Goal: Task Accomplishment & Management: Use online tool/utility

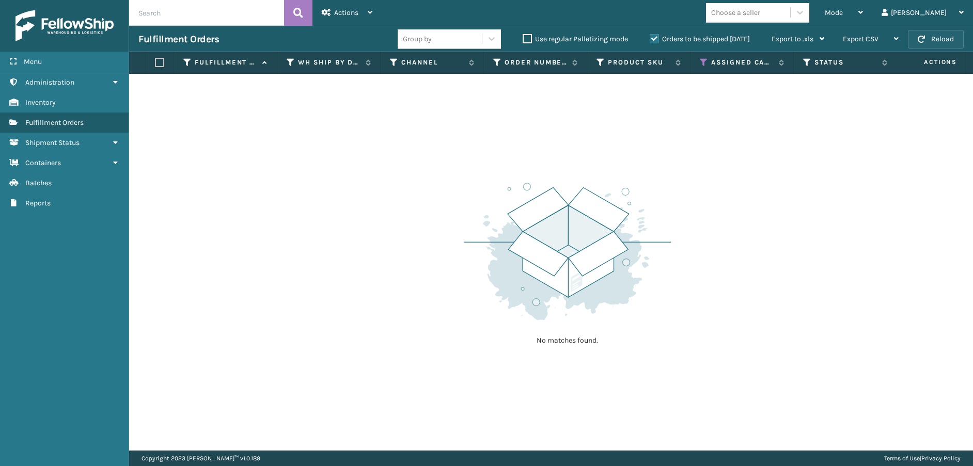
click at [950, 43] on button "Reload" at bounding box center [936, 39] width 56 height 19
click at [709, 62] on div "Assigned Carrier Service" at bounding box center [742, 62] width 84 height 9
click at [703, 62] on icon at bounding box center [704, 62] width 8 height 9
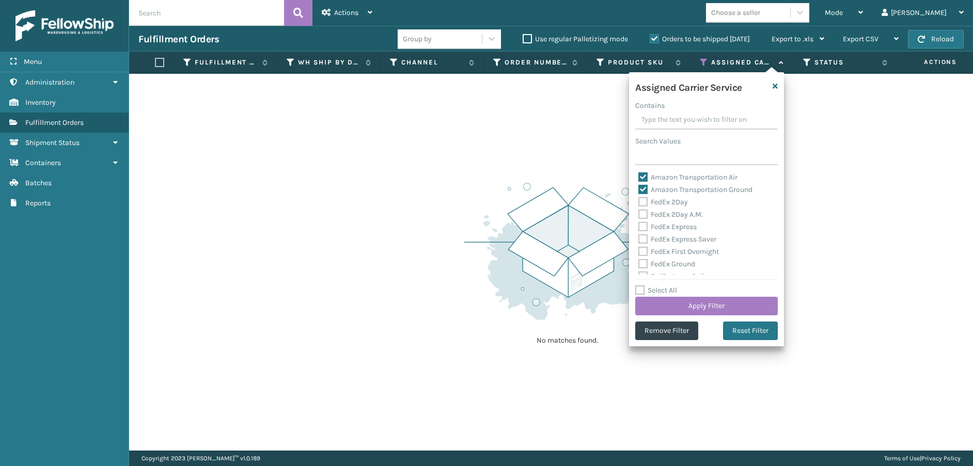
click at [639, 175] on label "Amazon Transportation Air" at bounding box center [687, 177] width 99 height 9
click at [639, 175] on input "Amazon Transportation Air" at bounding box center [638, 174] width 1 height 7
checkbox input "false"
click at [639, 188] on label "Amazon Transportation Ground" at bounding box center [695, 189] width 114 height 9
click at [639, 188] on input "Amazon Transportation Ground" at bounding box center [638, 187] width 1 height 7
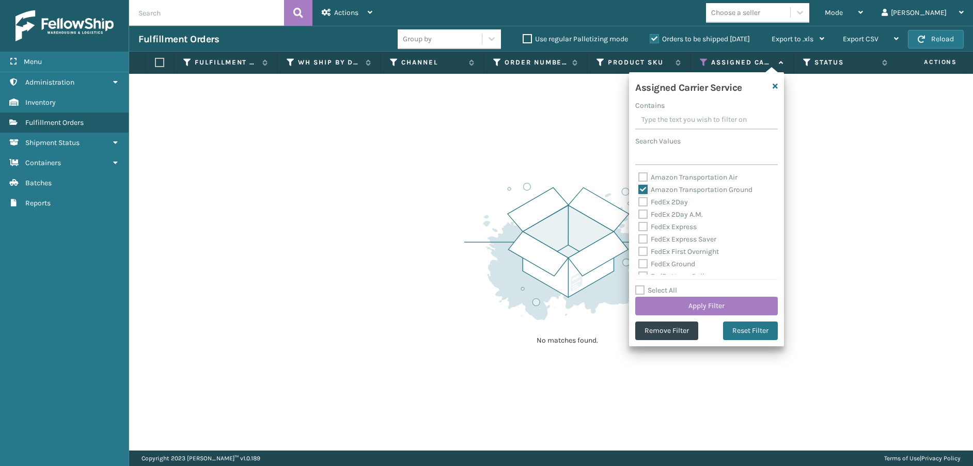
checkbox input "false"
click at [641, 203] on label "FedEx 2Day" at bounding box center [663, 202] width 50 height 9
click at [639, 203] on input "FedEx 2Day" at bounding box center [638, 199] width 1 height 7
checkbox input "true"
click at [642, 213] on label "FedEx 2Day A.M." at bounding box center [670, 214] width 65 height 9
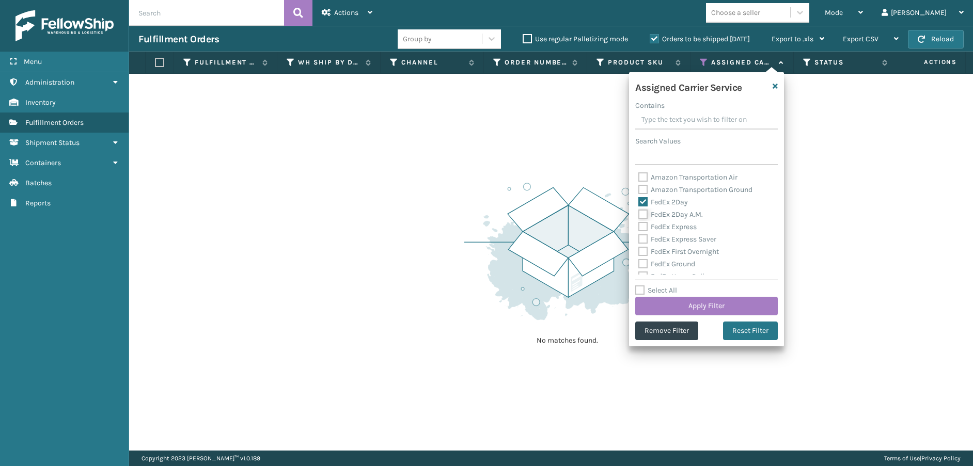
click at [639, 213] on input "FedEx 2Day A.M." at bounding box center [638, 212] width 1 height 7
checkbox input "true"
click at [643, 223] on label "FedEx Express" at bounding box center [667, 227] width 58 height 9
click at [639, 223] on input "FedEx Express" at bounding box center [638, 224] width 1 height 7
checkbox input "true"
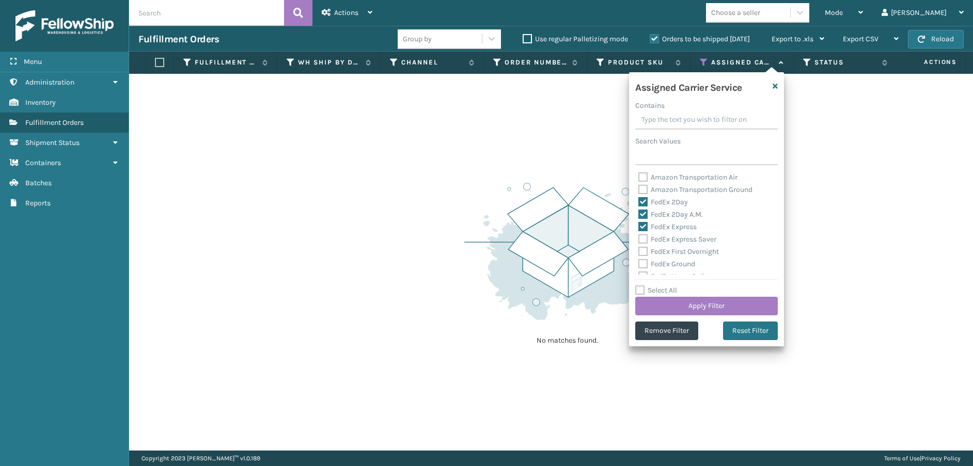
click at [642, 241] on label "FedEx Express Saver" at bounding box center [677, 239] width 78 height 9
click at [639, 240] on input "FedEx Express Saver" at bounding box center [638, 236] width 1 height 7
checkbox input "true"
click at [644, 251] on label "FedEx First Overnight" at bounding box center [678, 251] width 81 height 9
click at [639, 251] on input "FedEx First Overnight" at bounding box center [638, 249] width 1 height 7
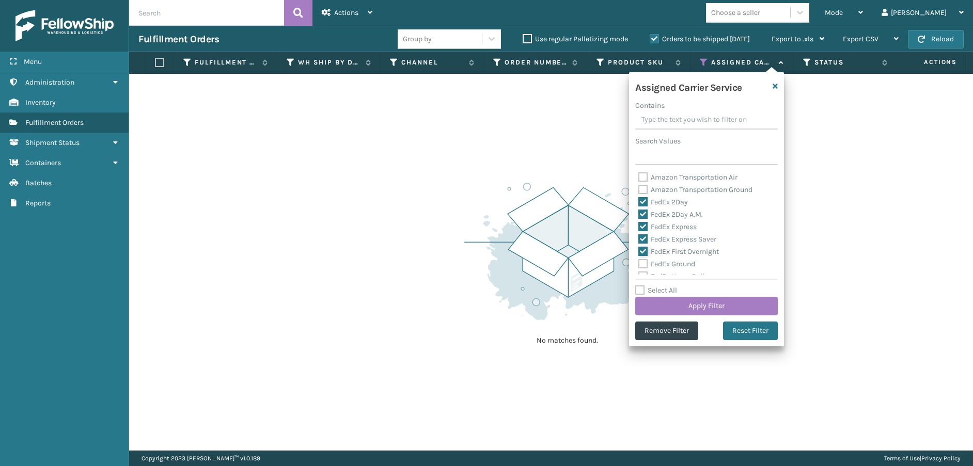
checkbox input "true"
click at [642, 262] on label "FedEx Ground" at bounding box center [666, 264] width 57 height 9
click at [639, 262] on input "FedEx Ground" at bounding box center [638, 261] width 1 height 7
checkbox input "true"
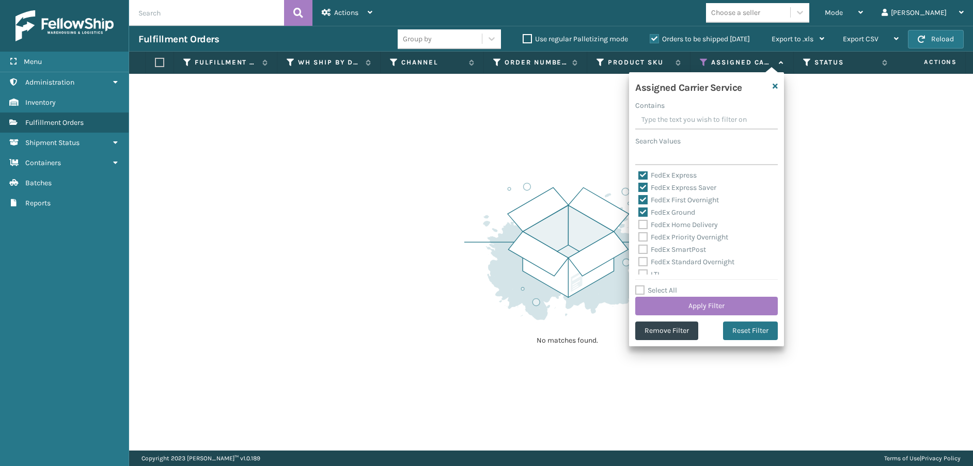
click at [644, 225] on label "FedEx Home Delivery" at bounding box center [678, 225] width 80 height 9
click at [639, 225] on input "FedEx Home Delivery" at bounding box center [638, 222] width 1 height 7
checkbox input "true"
click at [643, 233] on label "FedEx Priority Overnight" at bounding box center [683, 237] width 90 height 9
click at [639, 233] on input "FedEx Priority Overnight" at bounding box center [638, 234] width 1 height 7
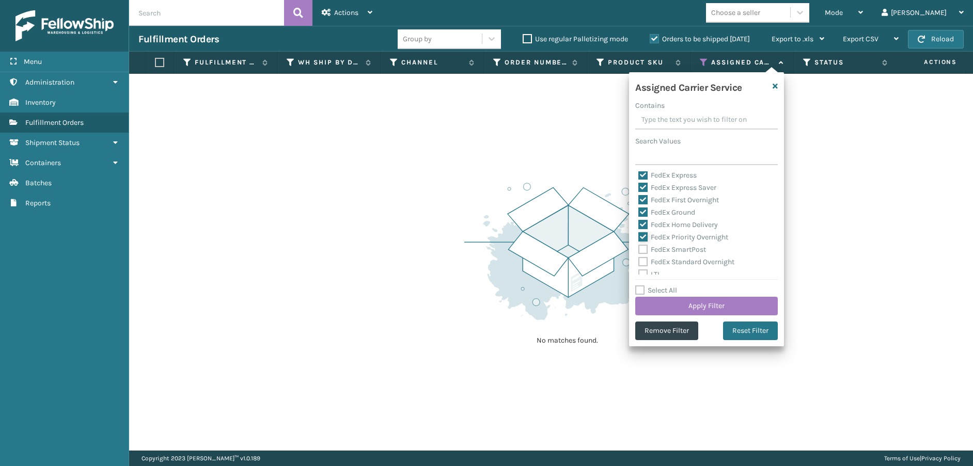
checkbox input "true"
click at [642, 248] on label "FedEx SmartPost" at bounding box center [672, 249] width 68 height 9
click at [639, 248] on input "FedEx SmartPost" at bounding box center [638, 247] width 1 height 7
checkbox input "true"
click at [642, 262] on label "FedEx Standard Overnight" at bounding box center [686, 262] width 96 height 9
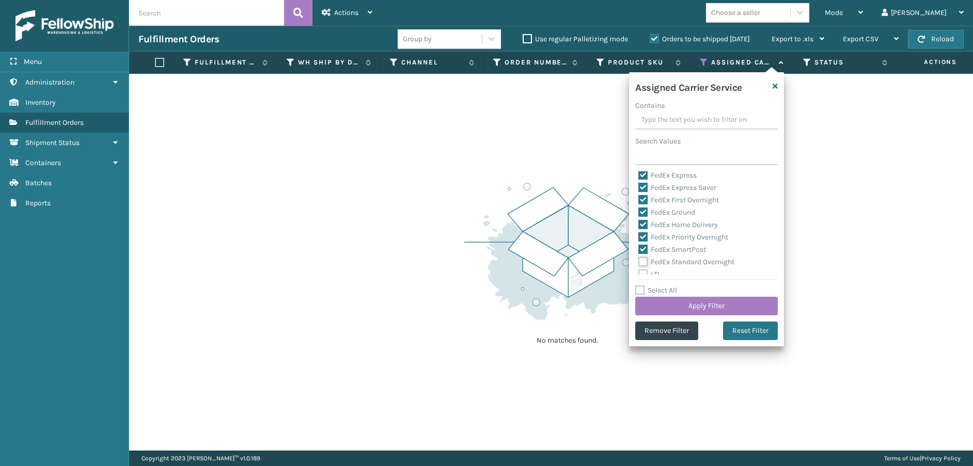
click at [639, 262] on input "FedEx Standard Overnight" at bounding box center [638, 259] width 1 height 7
checkbox input "true"
click at [664, 295] on div "Select All Apply Filter" at bounding box center [706, 300] width 143 height 31
click at [669, 301] on button "Apply Filter" at bounding box center [706, 306] width 143 height 19
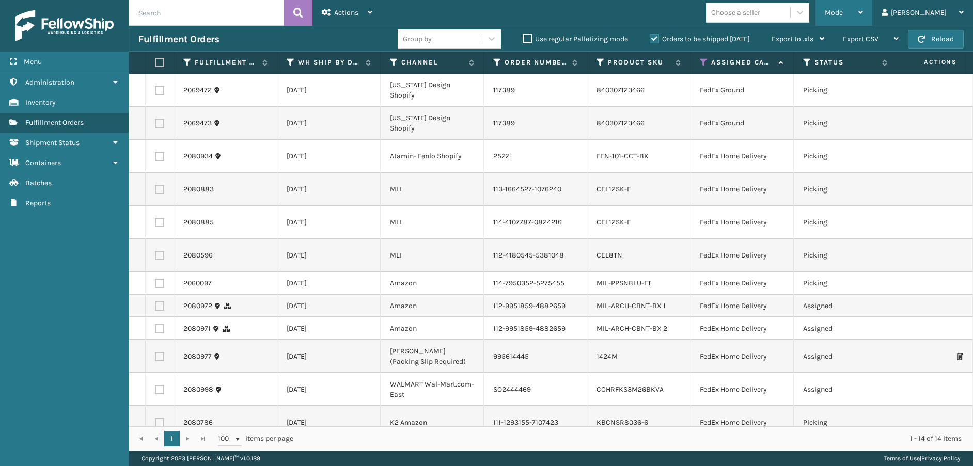
click at [843, 9] on span "Mode" at bounding box center [834, 12] width 18 height 9
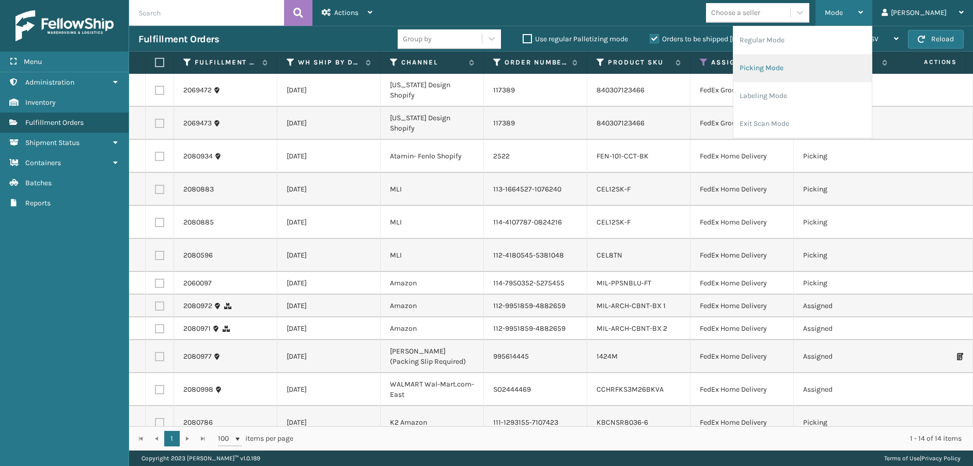
click at [829, 66] on li "Picking Mode" at bounding box center [802, 68] width 138 height 28
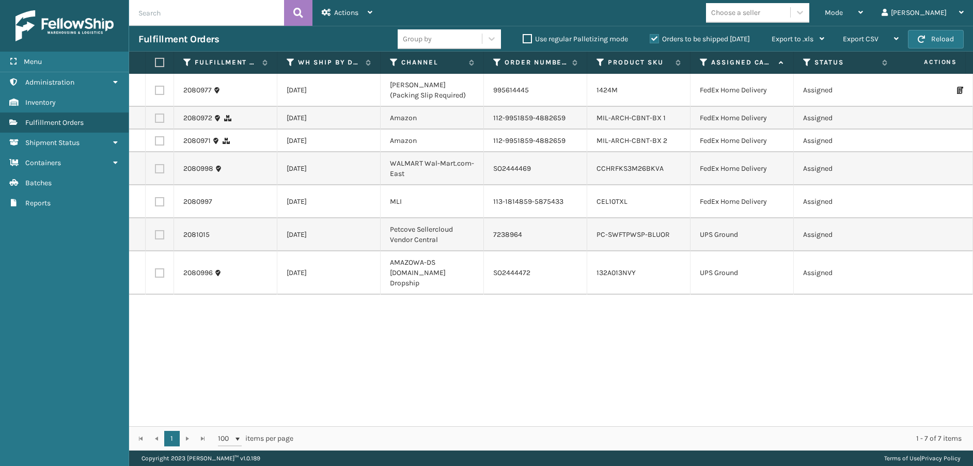
click at [699, 58] on th "Assigned Carrier Service" at bounding box center [741, 63] width 103 height 22
click at [701, 62] on icon at bounding box center [704, 62] width 8 height 9
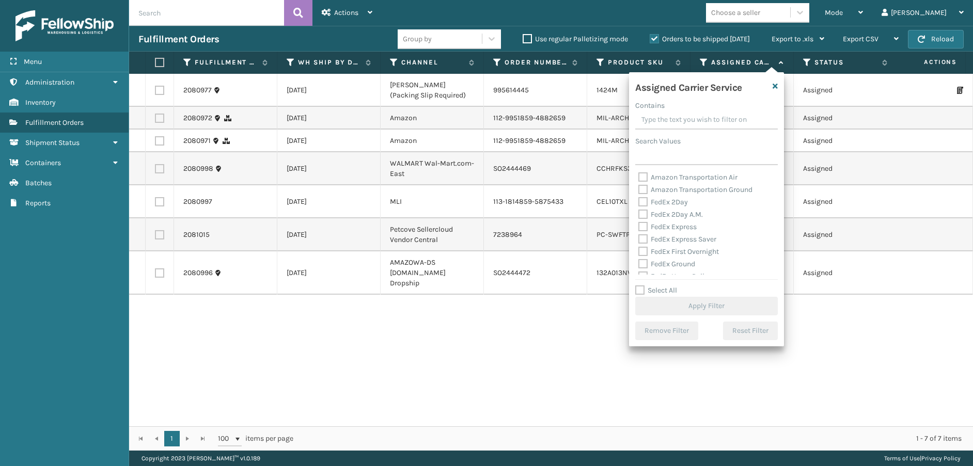
click at [644, 204] on label "FedEx 2Day" at bounding box center [663, 202] width 50 height 9
click at [639, 203] on input "FedEx 2Day" at bounding box center [638, 199] width 1 height 7
checkbox input "true"
click at [640, 218] on label "FedEx 2Day A.M." at bounding box center [670, 214] width 65 height 9
click at [639, 215] on input "FedEx 2Day A.M." at bounding box center [638, 212] width 1 height 7
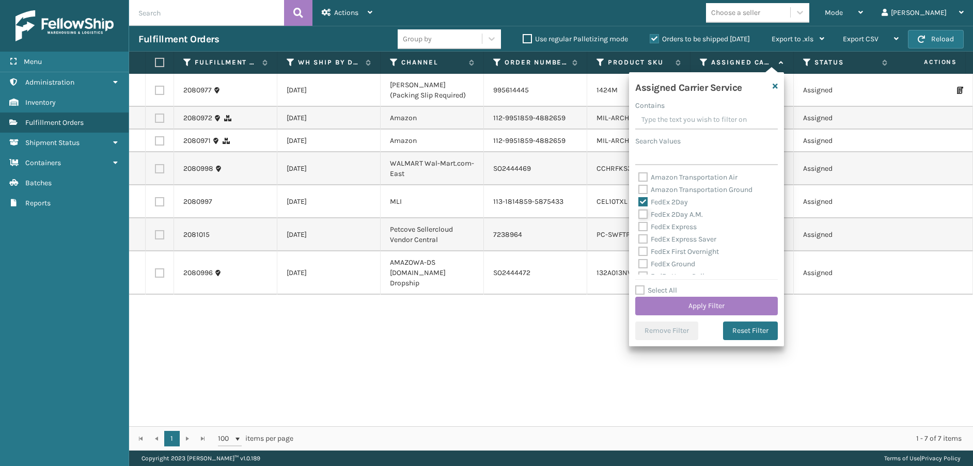
checkbox input "true"
click at [641, 226] on label "FedEx Express" at bounding box center [667, 227] width 58 height 9
click at [639, 226] on input "FedEx Express" at bounding box center [638, 224] width 1 height 7
checkbox input "true"
click at [642, 238] on label "FedEx Express Saver" at bounding box center [677, 239] width 78 height 9
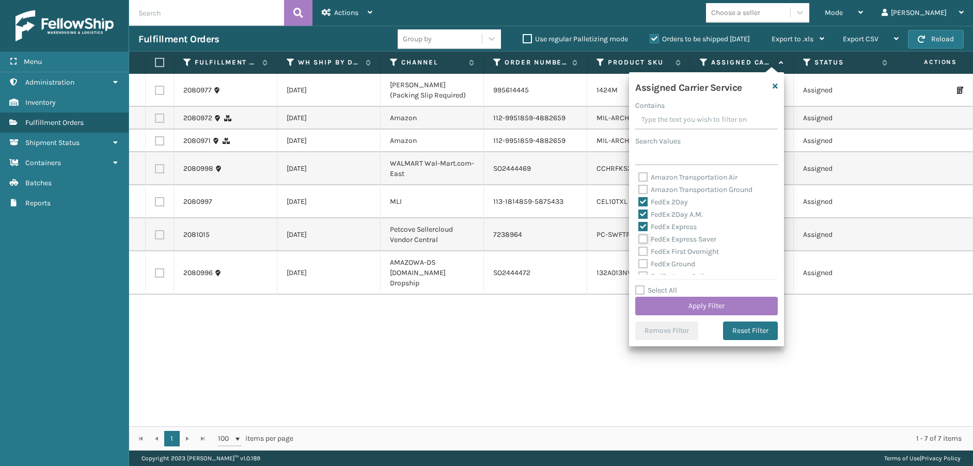
click at [639, 238] on input "FedEx Express Saver" at bounding box center [638, 236] width 1 height 7
checkbox input "true"
click at [642, 248] on label "FedEx First Overnight" at bounding box center [678, 251] width 81 height 9
click at [639, 248] on input "FedEx First Overnight" at bounding box center [638, 249] width 1 height 7
checkbox input "true"
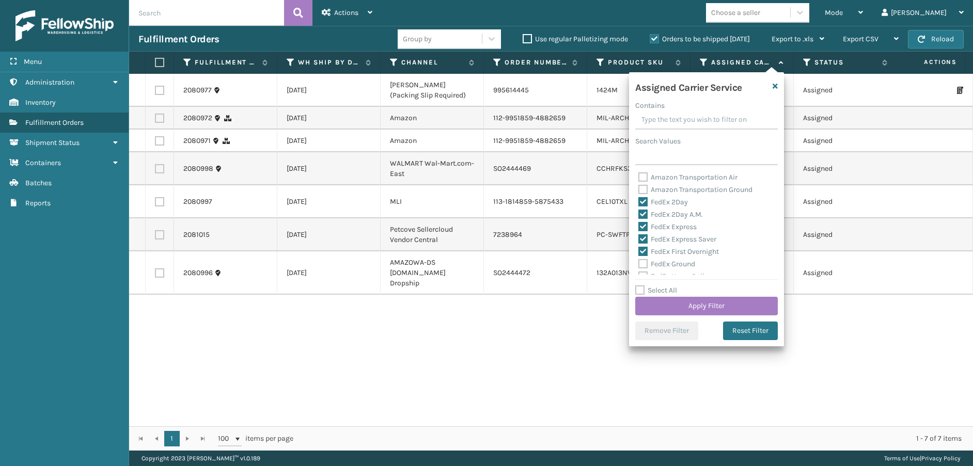
click at [641, 263] on label "FedEx Ground" at bounding box center [666, 264] width 57 height 9
click at [639, 263] on input "FedEx Ground" at bounding box center [638, 261] width 1 height 7
checkbox input "true"
click at [642, 224] on label "FedEx Home Delivery" at bounding box center [678, 225] width 80 height 9
click at [639, 224] on input "FedEx Home Delivery" at bounding box center [638, 222] width 1 height 7
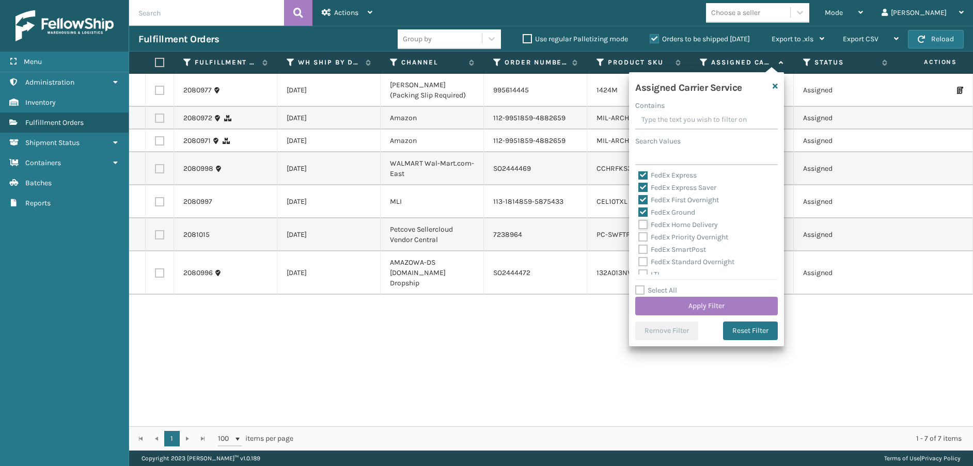
checkbox input "true"
click at [640, 238] on label "FedEx Priority Overnight" at bounding box center [683, 237] width 90 height 9
click at [639, 238] on input "FedEx Priority Overnight" at bounding box center [638, 234] width 1 height 7
checkbox input "true"
click at [640, 250] on label "FedEx SmartPost" at bounding box center [672, 249] width 68 height 9
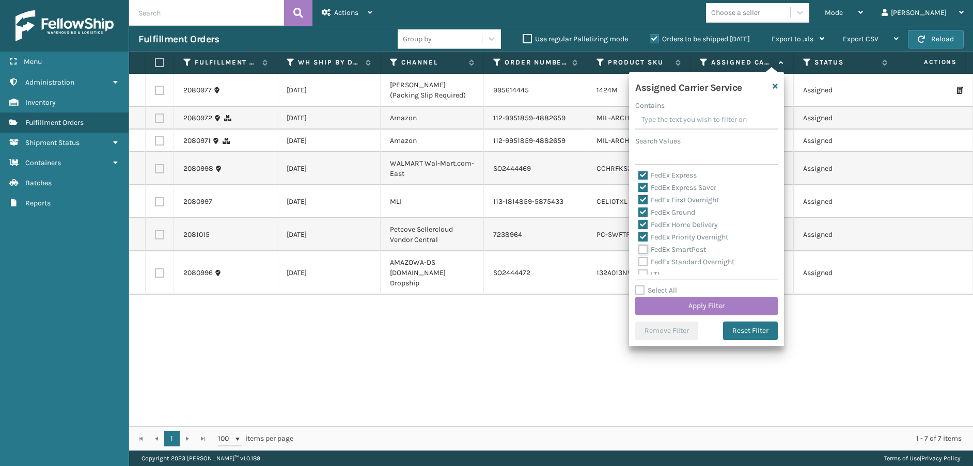
click at [639, 250] on input "FedEx SmartPost" at bounding box center [638, 247] width 1 height 7
checkbox input "true"
click at [640, 263] on label "FedEx Standard Overnight" at bounding box center [686, 262] width 96 height 9
click at [639, 263] on input "FedEx Standard Overnight" at bounding box center [638, 259] width 1 height 7
checkbox input "true"
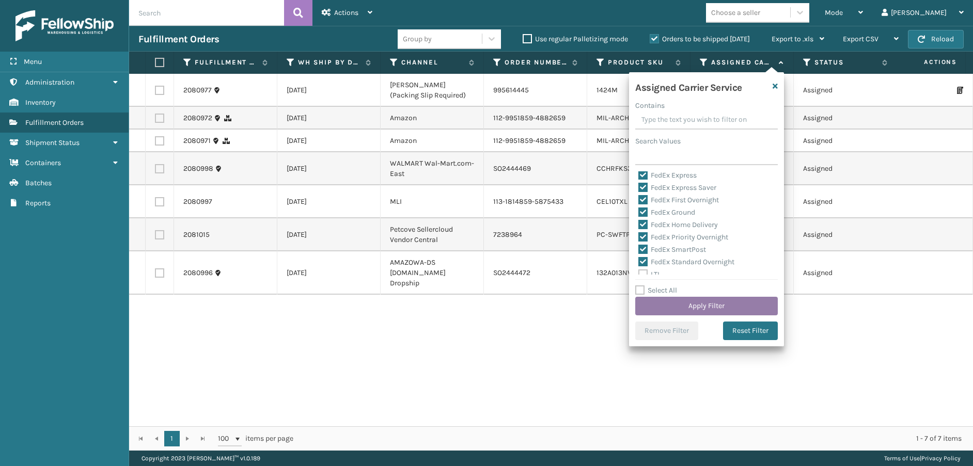
click at [661, 298] on button "Apply Filter" at bounding box center [706, 306] width 143 height 19
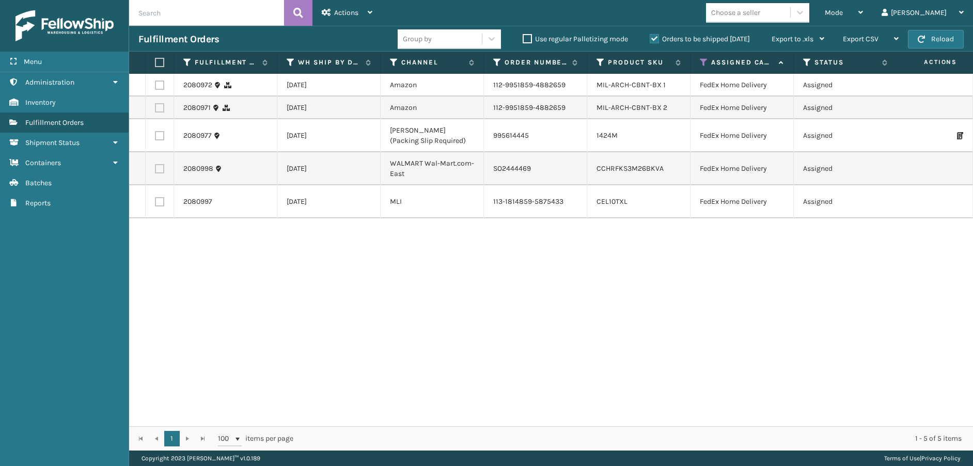
click at [158, 65] on label at bounding box center [158, 62] width 6 height 9
click at [155, 65] on input "checkbox" at bounding box center [155, 62] width 1 height 7
checkbox input "true"
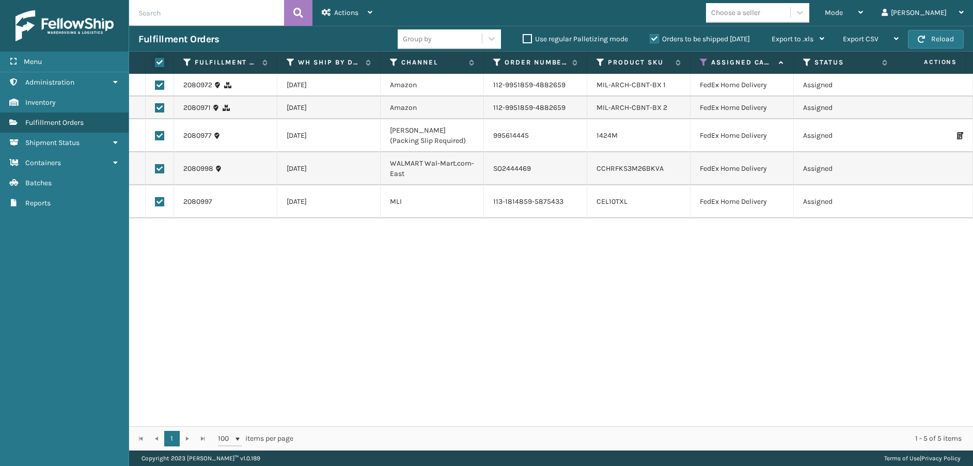
checkbox input "true"
click at [355, 14] on span "Actions" at bounding box center [346, 12] width 24 height 9
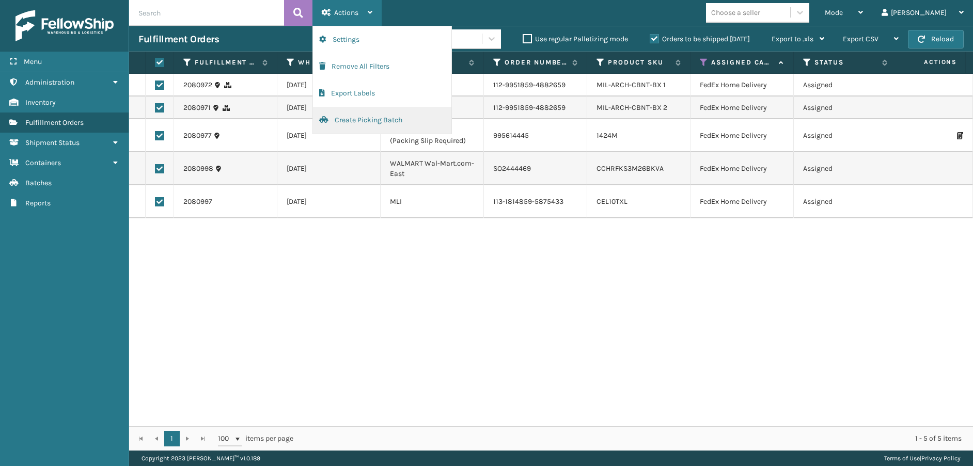
click at [354, 117] on button "Create Picking Batch" at bounding box center [382, 120] width 138 height 27
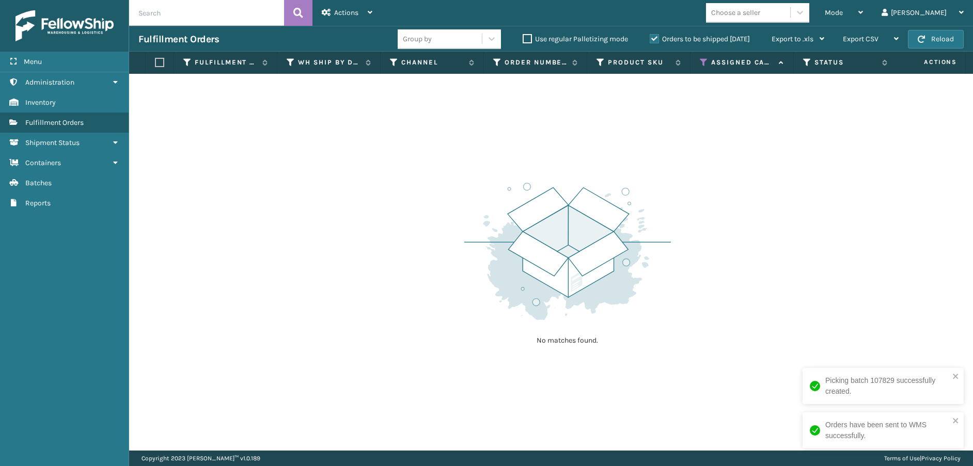
click at [707, 60] on icon at bounding box center [704, 62] width 8 height 9
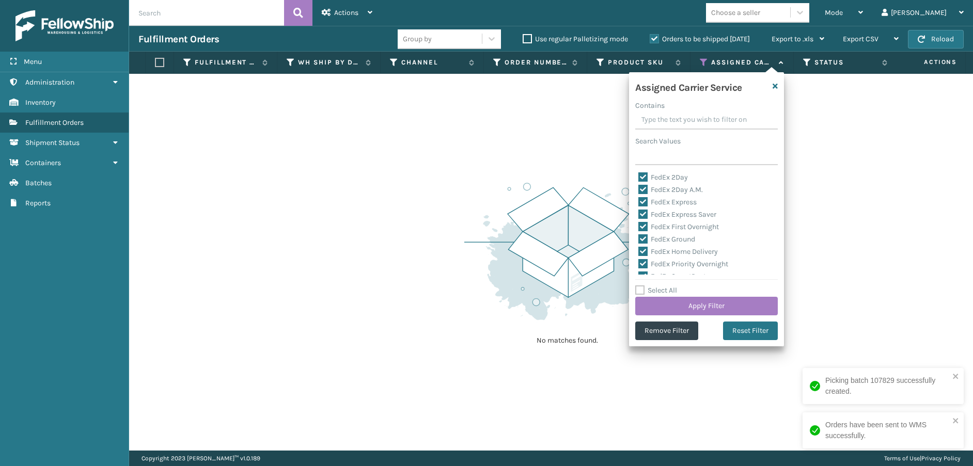
click at [642, 180] on label "FedEx 2Day" at bounding box center [663, 177] width 50 height 9
click at [639, 178] on input "FedEx 2Day" at bounding box center [638, 174] width 1 height 7
checkbox input "false"
click at [642, 186] on label "FedEx 2Day A.M." at bounding box center [670, 189] width 65 height 9
click at [639, 186] on input "FedEx 2Day A.M." at bounding box center [638, 187] width 1 height 7
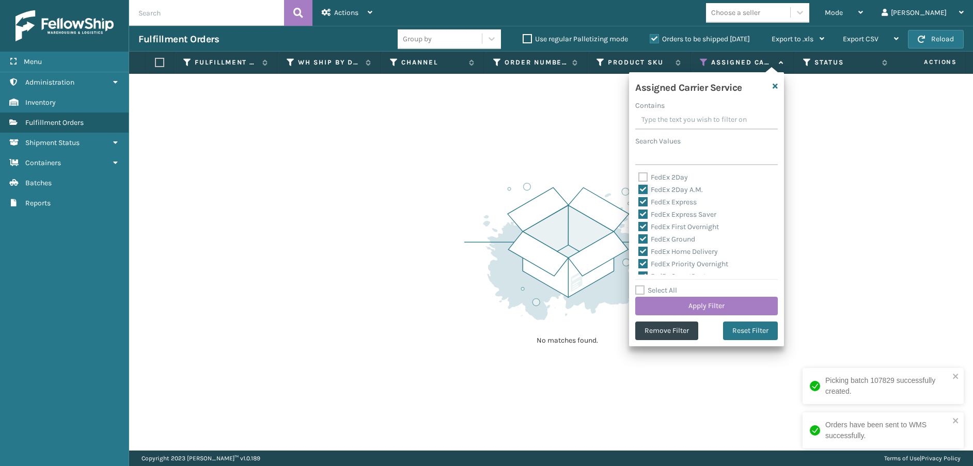
checkbox input "false"
click at [642, 202] on label "FedEx Express" at bounding box center [667, 202] width 58 height 9
click at [639, 202] on input "FedEx Express" at bounding box center [638, 199] width 1 height 7
checkbox input "false"
click at [642, 214] on label "FedEx Express Saver" at bounding box center [677, 214] width 78 height 9
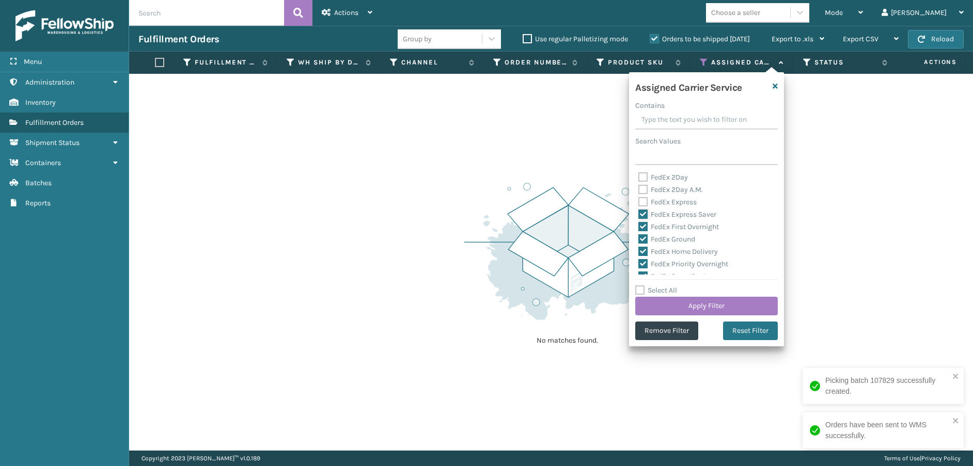
click at [639, 214] on input "FedEx Express Saver" at bounding box center [638, 212] width 1 height 7
checkbox input "false"
click at [642, 223] on label "FedEx First Overnight" at bounding box center [678, 227] width 81 height 9
click at [639, 223] on input "FedEx First Overnight" at bounding box center [638, 224] width 1 height 7
checkbox input "false"
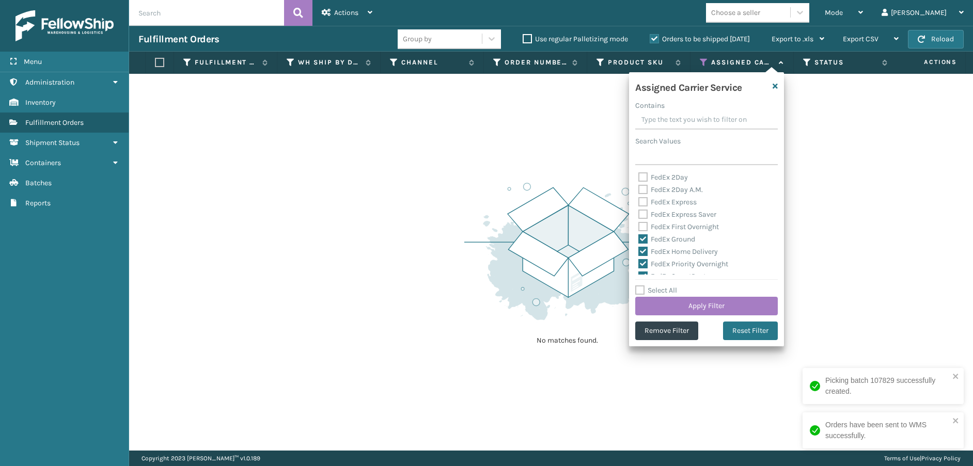
click at [644, 238] on label "FedEx Ground" at bounding box center [666, 239] width 57 height 9
click at [639, 238] on input "FedEx Ground" at bounding box center [638, 236] width 1 height 7
checkbox input "false"
click at [644, 250] on label "FedEx Home Delivery" at bounding box center [678, 251] width 80 height 9
click at [639, 250] on input "FedEx Home Delivery" at bounding box center [638, 249] width 1 height 7
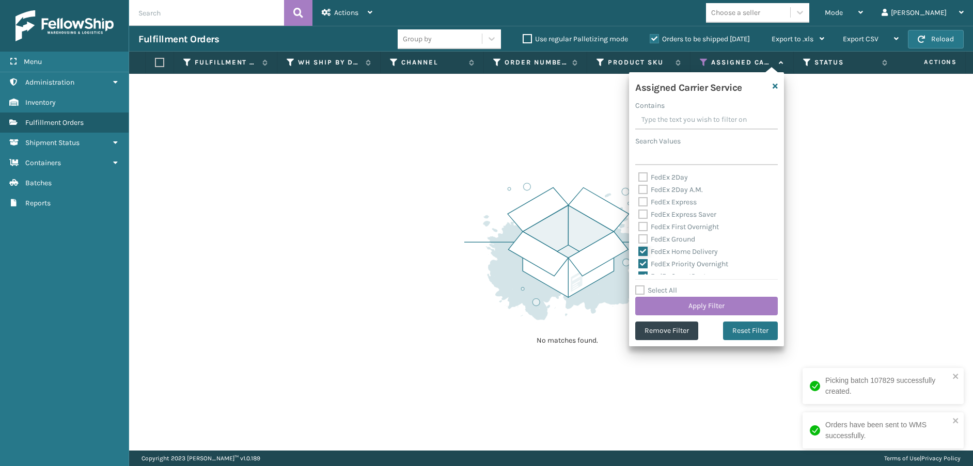
checkbox input "false"
click at [643, 262] on label "FedEx Priority Overnight" at bounding box center [683, 264] width 90 height 9
click at [639, 262] on input "FedEx Priority Overnight" at bounding box center [638, 261] width 1 height 7
checkbox input "false"
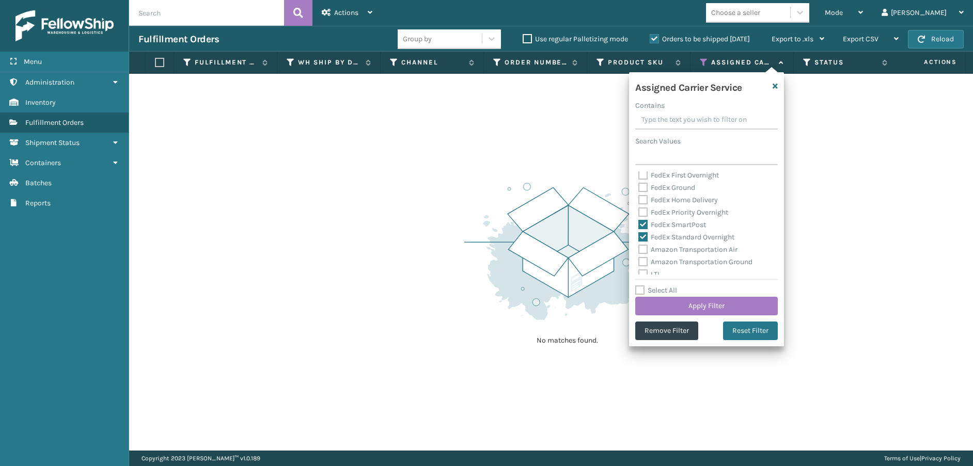
click at [644, 224] on label "FedEx SmartPost" at bounding box center [672, 225] width 68 height 9
click at [639, 224] on input "FedEx SmartPost" at bounding box center [638, 222] width 1 height 7
checkbox input "false"
click at [643, 233] on label "FedEx Standard Overnight" at bounding box center [686, 237] width 96 height 9
click at [639, 233] on input "FedEx Standard Overnight" at bounding box center [638, 234] width 1 height 7
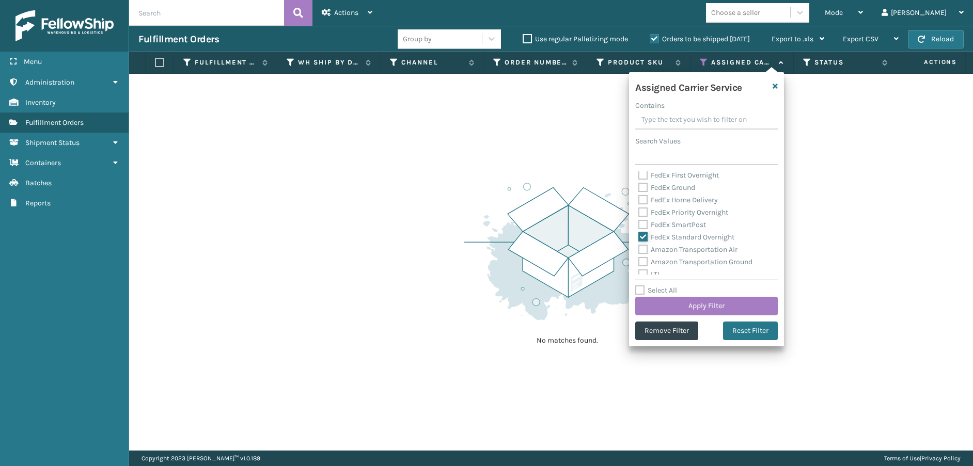
checkbox input "false"
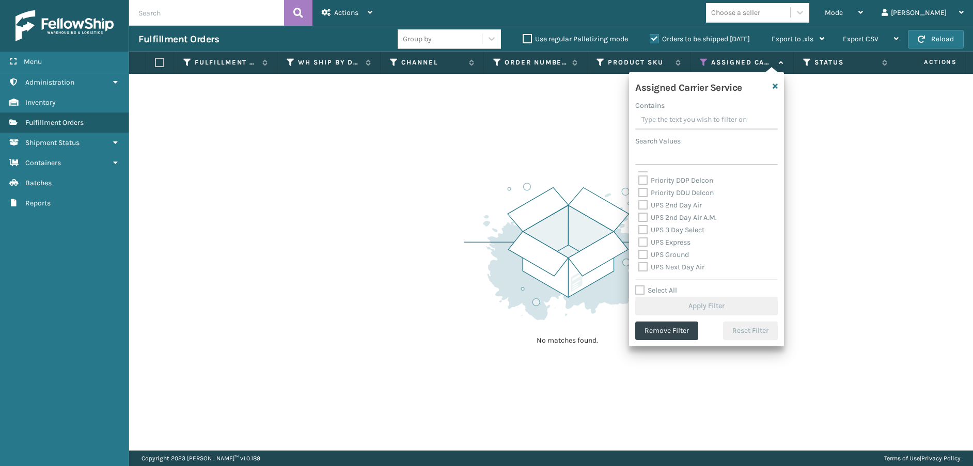
scroll to position [155, 0]
click at [645, 184] on label "OnTrac Ground" at bounding box center [667, 183] width 59 height 9
click at [639, 184] on input "OnTrac Ground" at bounding box center [638, 181] width 1 height 7
checkbox input "true"
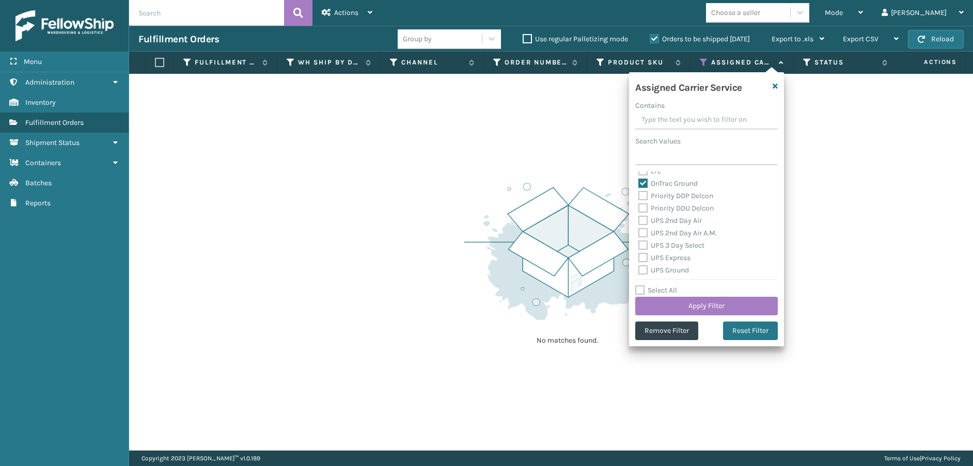
click at [644, 202] on div "Priority DDP Delcon" at bounding box center [706, 196] width 136 height 12
click at [642, 196] on label "Priority DDP Delcon" at bounding box center [675, 196] width 75 height 9
click at [639, 196] on input "Priority DDP Delcon" at bounding box center [638, 193] width 1 height 7
checkbox input "true"
click at [641, 209] on label "Priority DDU Delcon" at bounding box center [675, 208] width 75 height 9
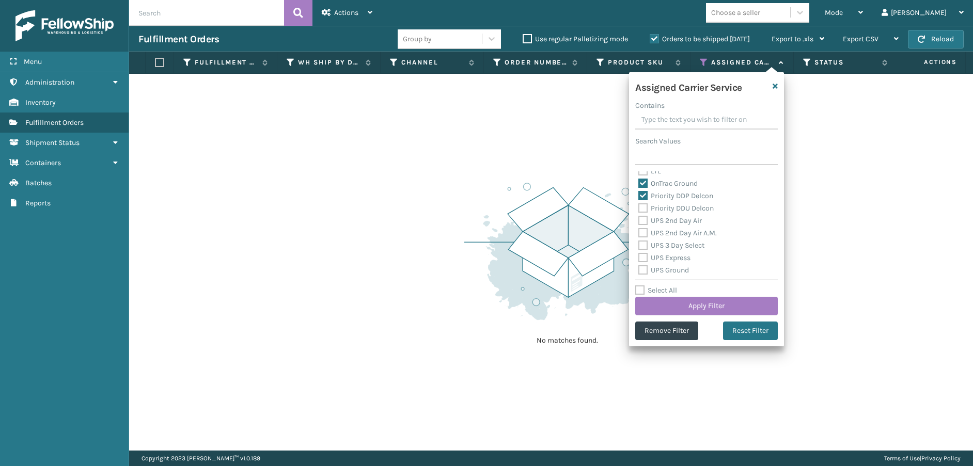
click at [639, 209] on input "Priority DDU Delcon" at bounding box center [638, 205] width 1 height 7
checkbox input "true"
click at [641, 224] on label "UPS 2nd Day Air" at bounding box center [670, 220] width 64 height 9
click at [639, 222] on input "UPS 2nd Day Air" at bounding box center [638, 218] width 1 height 7
checkbox input "true"
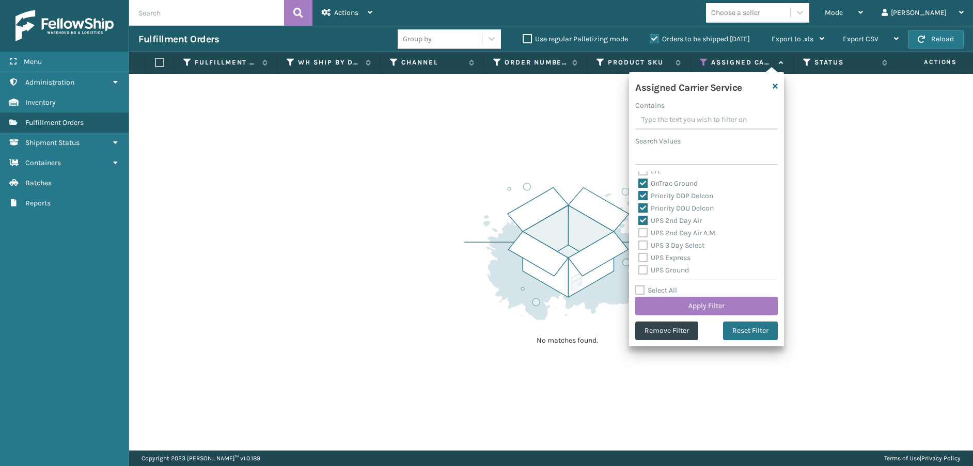
click at [639, 232] on label "UPS 2nd Day Air A.M." at bounding box center [677, 233] width 78 height 9
click at [639, 232] on input "UPS 2nd Day Air A.M." at bounding box center [638, 230] width 1 height 7
checkbox input "true"
click at [640, 247] on label "UPS 3 Day Select" at bounding box center [671, 245] width 66 height 9
click at [639, 246] on input "UPS 3 Day Select" at bounding box center [638, 243] width 1 height 7
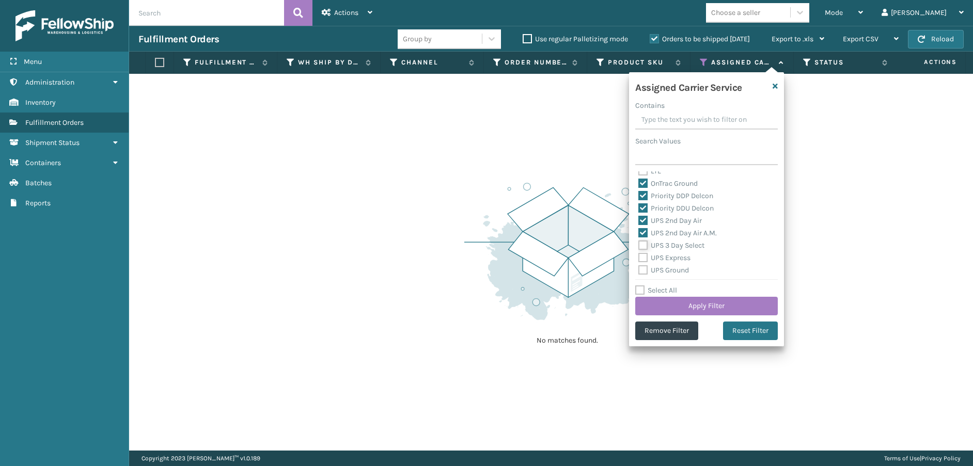
checkbox input "true"
click at [643, 267] on label "UPS Ground" at bounding box center [663, 270] width 51 height 9
click at [639, 267] on input "UPS Ground" at bounding box center [638, 267] width 1 height 7
checkbox input "true"
click at [642, 258] on label "UPS Express" at bounding box center [664, 258] width 52 height 9
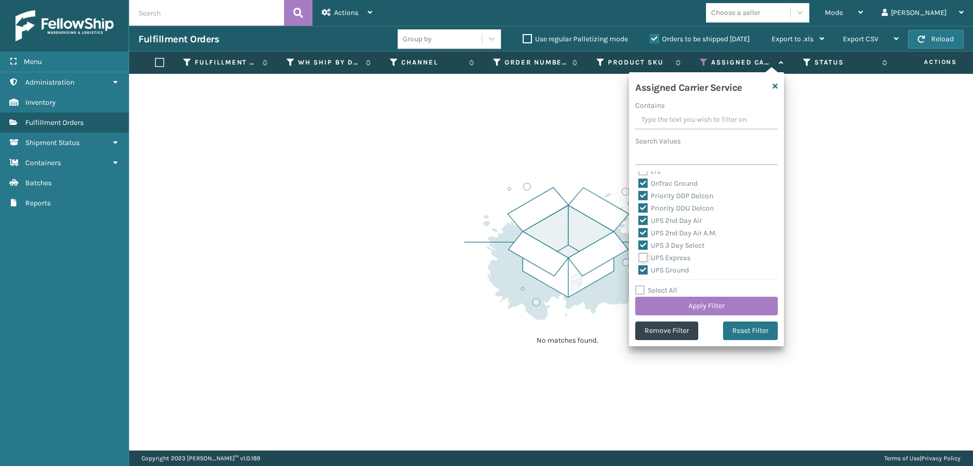
click at [639, 258] on input "UPS Express" at bounding box center [638, 255] width 1 height 7
checkbox input "true"
click at [643, 233] on label "UPS Next Day Air" at bounding box center [671, 231] width 66 height 9
click at [639, 232] on input "UPS Next Day Air" at bounding box center [638, 228] width 1 height 7
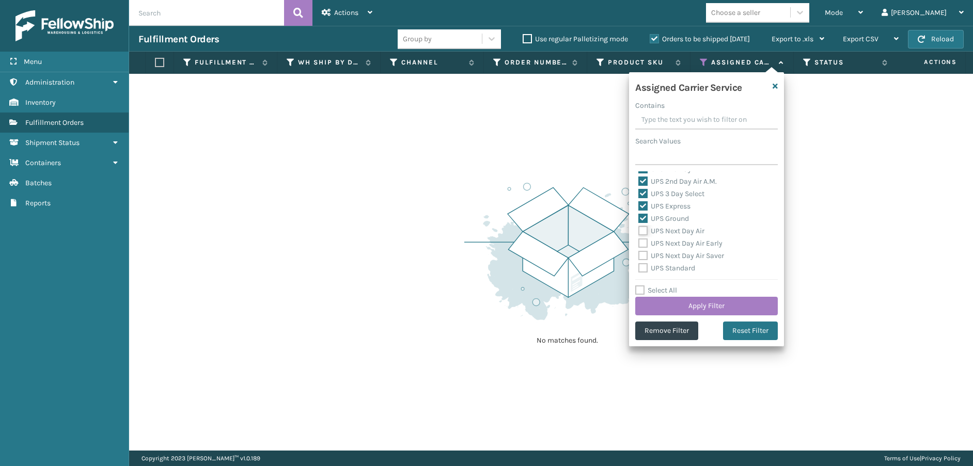
checkbox input "true"
click at [644, 244] on label "UPS Next Day Air Early" at bounding box center [680, 243] width 84 height 9
click at [639, 244] on input "UPS Next Day Air Early" at bounding box center [638, 241] width 1 height 7
checkbox input "true"
click at [643, 254] on label "UPS Next Day Air Saver" at bounding box center [681, 255] width 86 height 9
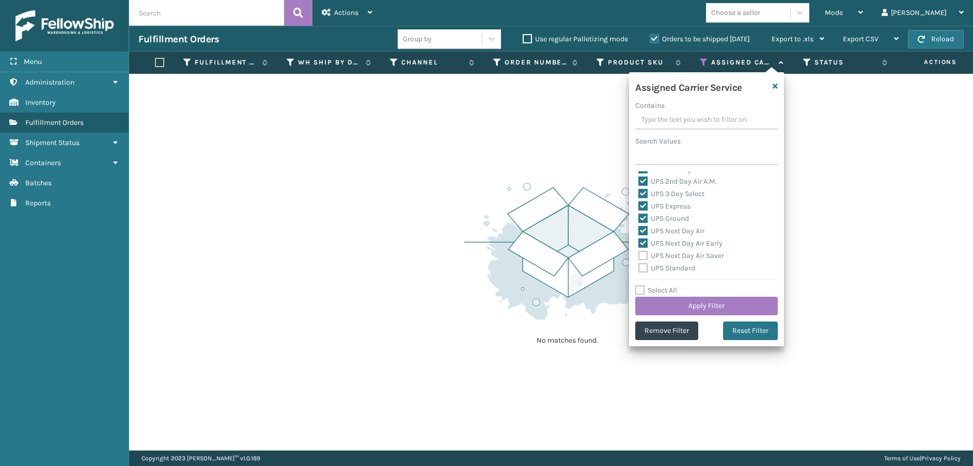
click at [639, 254] on input "UPS Next Day Air Saver" at bounding box center [638, 253] width 1 height 7
checkbox input "true"
click at [643, 268] on label "UPS Standard" at bounding box center [666, 268] width 57 height 9
click at [639, 268] on input "UPS Standard" at bounding box center [638, 265] width 1 height 7
checkbox input "true"
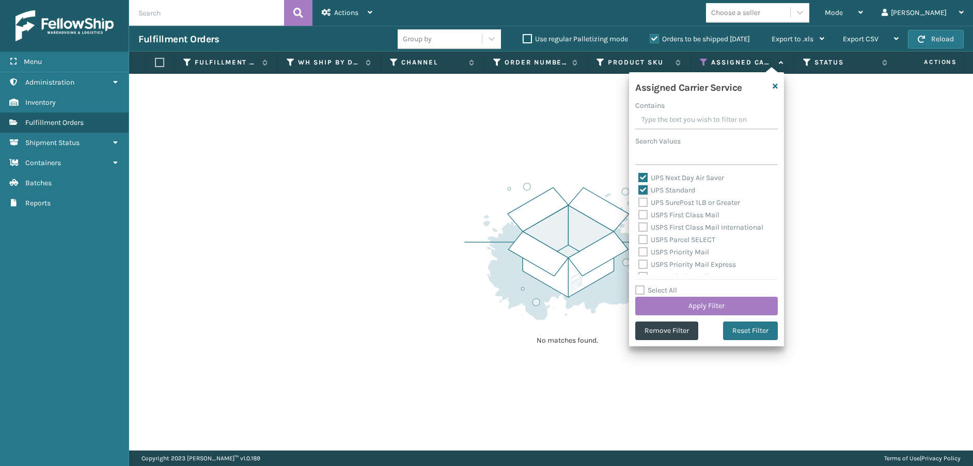
scroll to position [266, 0]
click at [646, 219] on label "UPS SurePost 1LB or Greater" at bounding box center [689, 220] width 102 height 9
click at [639, 219] on input "UPS SurePost 1LB or Greater" at bounding box center [638, 218] width 1 height 7
checkbox input "true"
click at [640, 231] on label "USPS First Class Mail" at bounding box center [678, 233] width 81 height 9
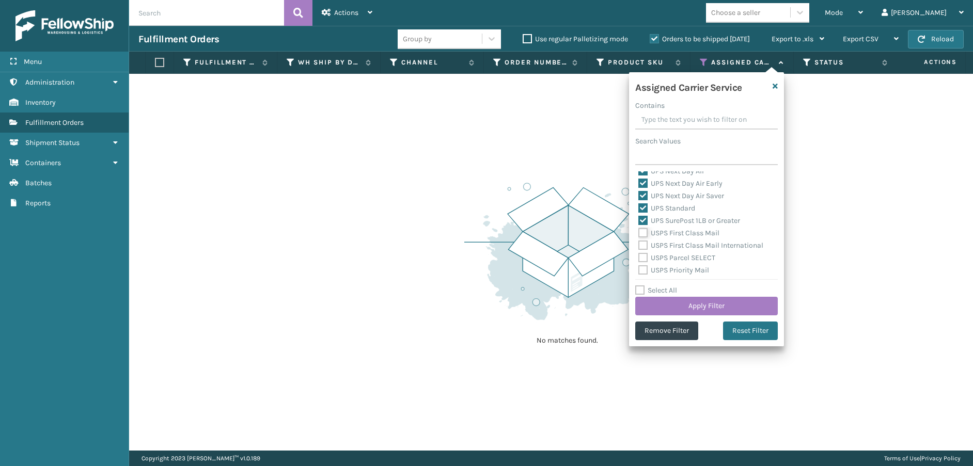
click at [639, 231] on input "USPS First Class Mail" at bounding box center [638, 230] width 1 height 7
checkbox input "true"
click at [642, 243] on label "USPS First Class Mail International" at bounding box center [700, 245] width 125 height 9
click at [639, 243] on input "USPS First Class Mail International" at bounding box center [638, 243] width 1 height 7
checkbox input "true"
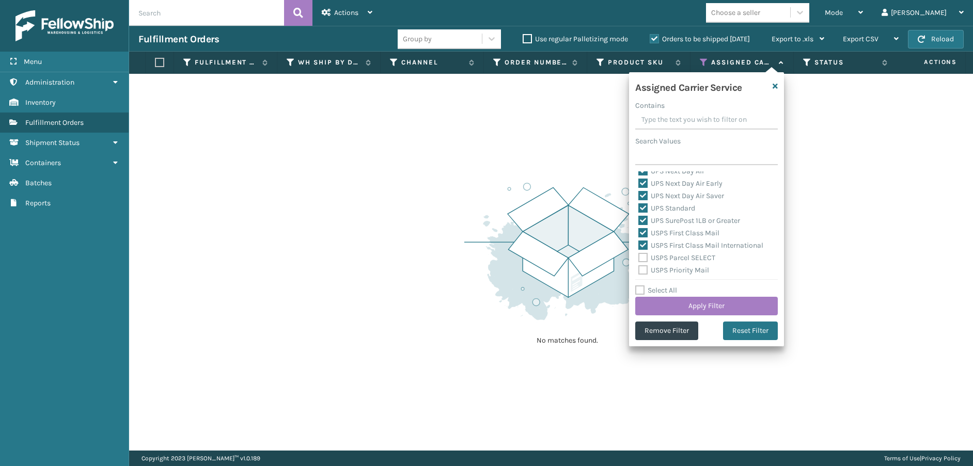
click at [642, 256] on label "USPS Parcel SELECT" at bounding box center [676, 258] width 77 height 9
click at [639, 256] on input "USPS Parcel SELECT" at bounding box center [638, 255] width 1 height 7
checkbox input "true"
click at [643, 270] on label "USPS Priority Mail" at bounding box center [673, 270] width 71 height 9
click at [639, 270] on input "USPS Priority Mail" at bounding box center [638, 267] width 1 height 7
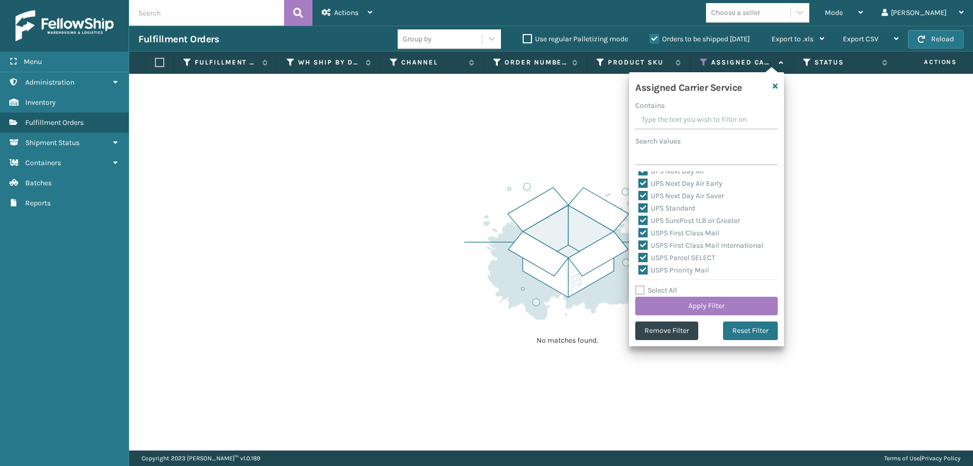
checkbox input "true"
click at [642, 232] on label "USPS Priority Mail Express" at bounding box center [687, 231] width 98 height 9
click at [639, 232] on input "USPS Priority Mail Express" at bounding box center [638, 228] width 1 height 7
checkbox input "true"
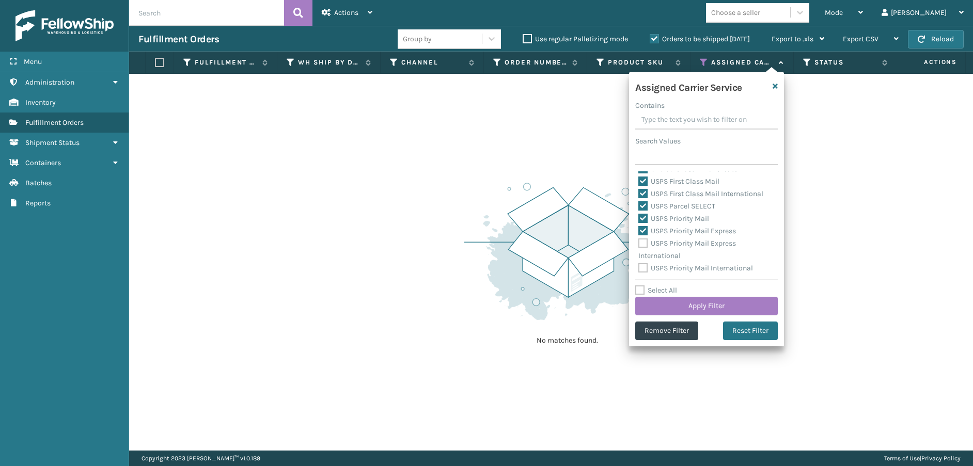
click at [641, 243] on label "USPS Priority Mail Express International" at bounding box center [687, 249] width 98 height 21
click at [639, 243] on input "USPS Priority Mail Express International" at bounding box center [638, 241] width 1 height 7
checkbox input "true"
click at [642, 268] on label "USPS Priority Mail International" at bounding box center [695, 268] width 115 height 9
click at [639, 268] on input "USPS Priority Mail International" at bounding box center [638, 265] width 1 height 7
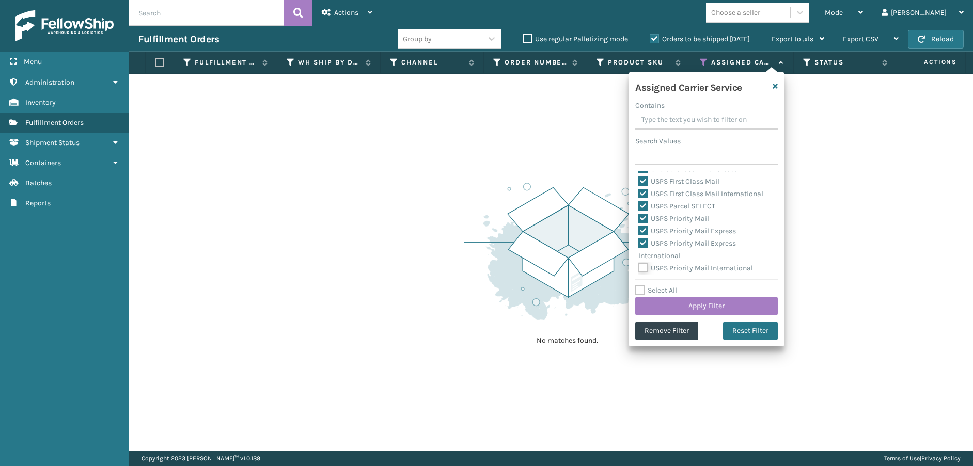
checkbox input "true"
click at [718, 299] on button "Apply Filter" at bounding box center [706, 306] width 143 height 19
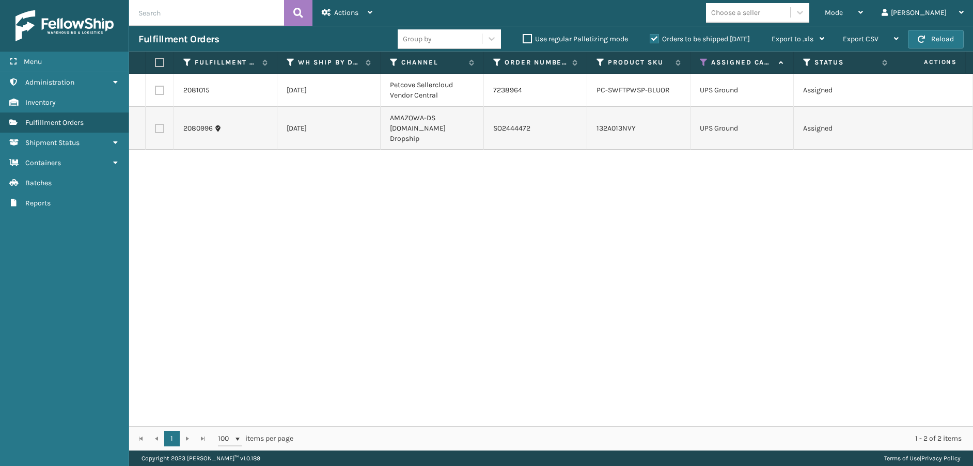
click at [156, 60] on label at bounding box center [158, 62] width 6 height 9
click at [155, 60] on input "checkbox" at bounding box center [155, 62] width 1 height 7
checkbox input "true"
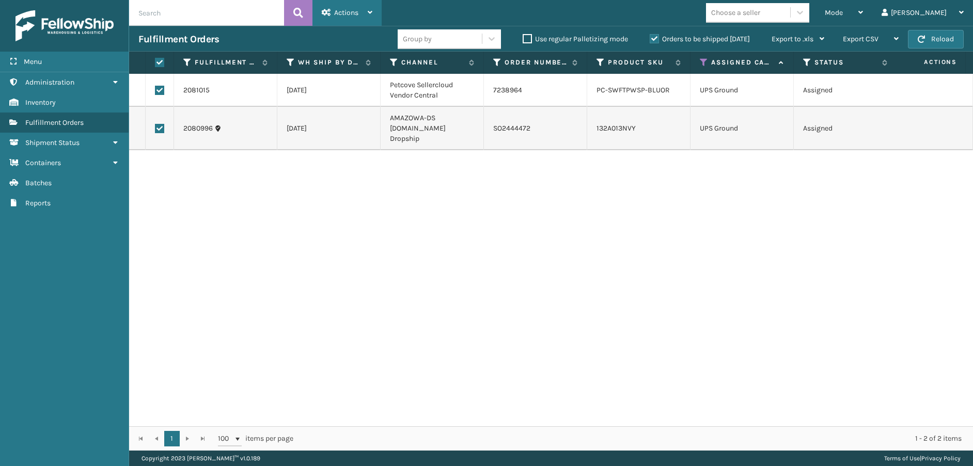
click at [351, 12] on span "Actions" at bounding box center [346, 12] width 24 height 9
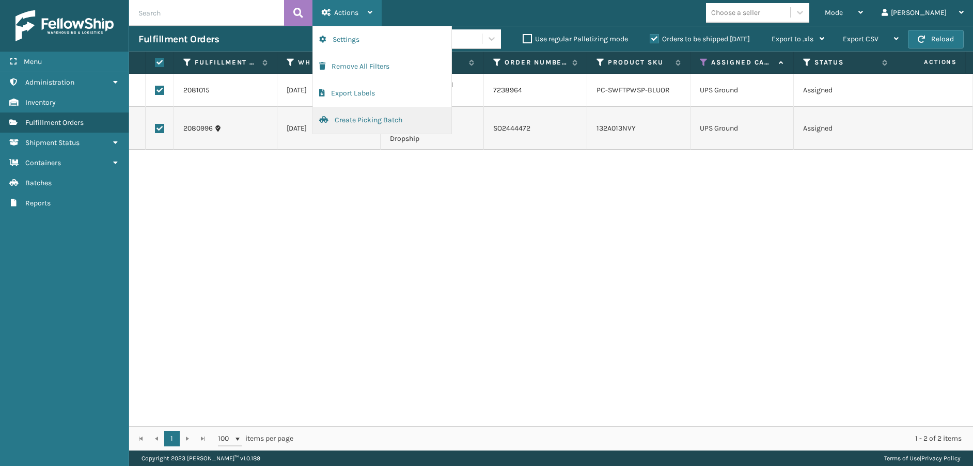
click at [358, 117] on button "Create Picking Batch" at bounding box center [382, 120] width 138 height 27
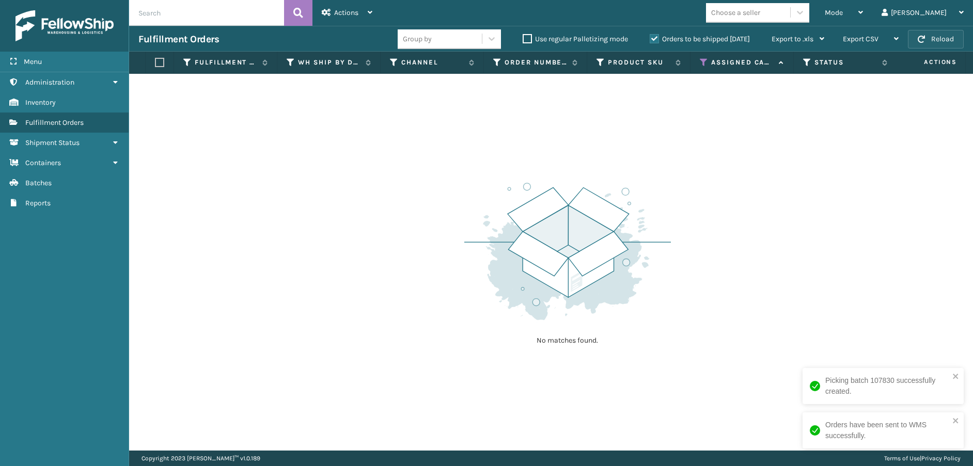
click at [957, 37] on button "Reload" at bounding box center [936, 39] width 56 height 19
